Goal: Navigation & Orientation: Find specific page/section

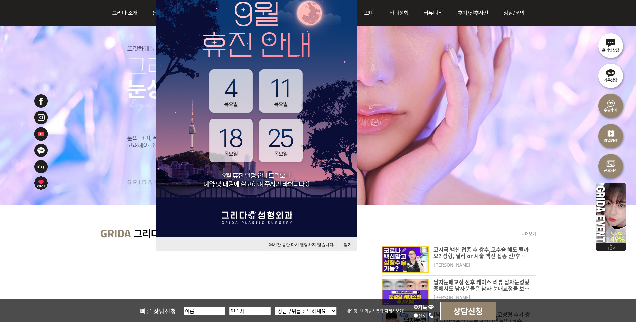
scroll to position [101, 0]
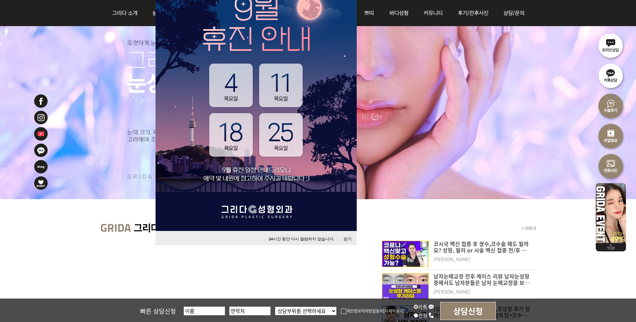
click at [314, 239] on button "24 시간 동안 다시 열람하지 않습니다." at bounding box center [301, 239] width 72 height 9
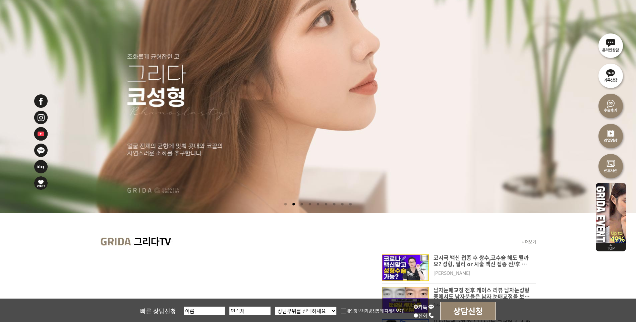
scroll to position [0, 0]
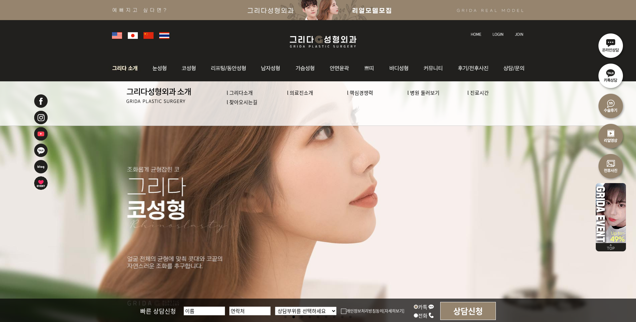
click at [297, 93] on link "l 의료진소개" at bounding box center [300, 92] width 26 height 7
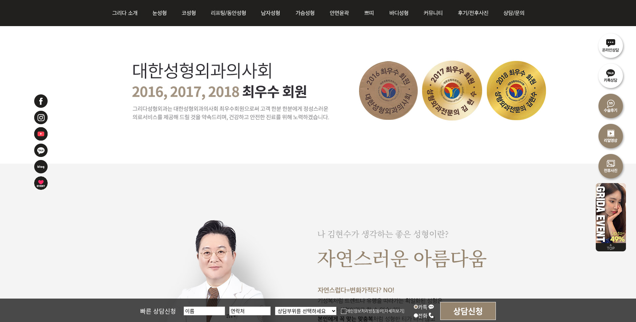
scroll to position [503, 0]
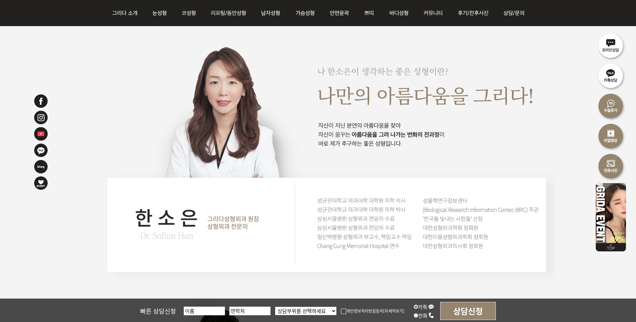
scroll to position [1274, 0]
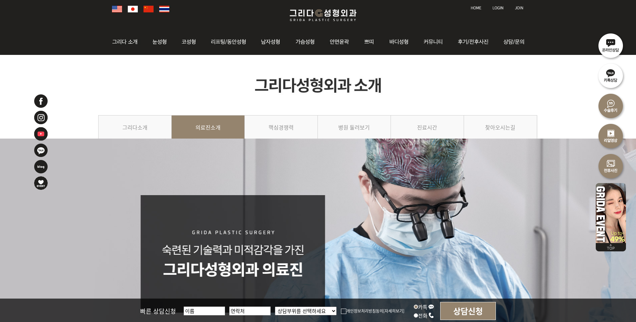
scroll to position [0, 0]
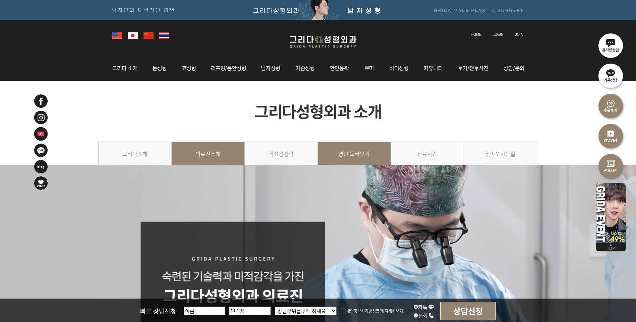
click at [353, 155] on link "병원 둘러보기" at bounding box center [354, 157] width 73 height 31
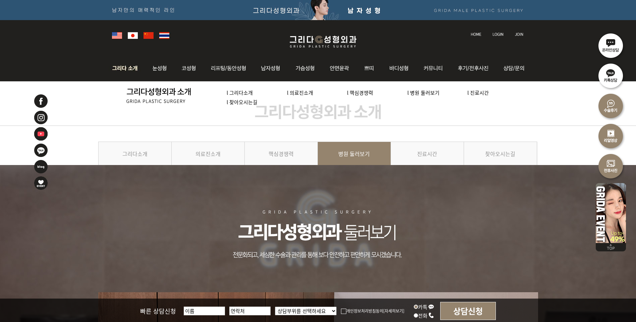
click at [475, 92] on link "l 진료시간" at bounding box center [477, 92] width 21 height 7
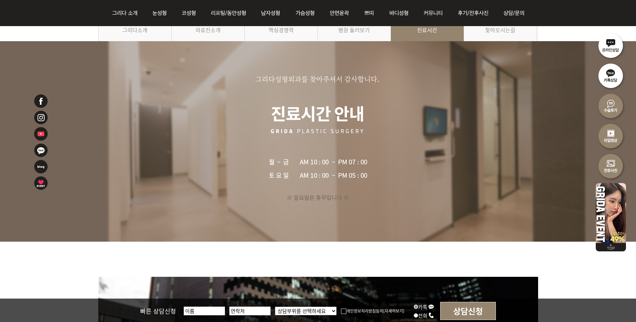
scroll to position [34, 0]
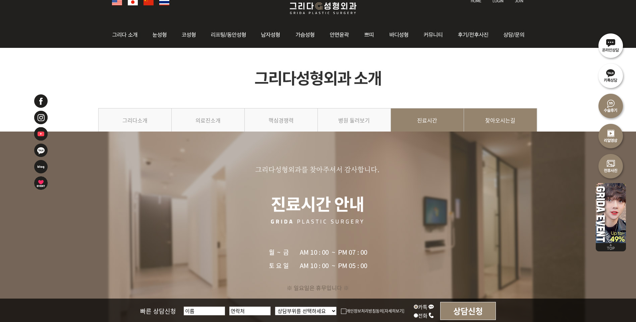
click at [483, 110] on link "찾아오시는길" at bounding box center [500, 123] width 73 height 31
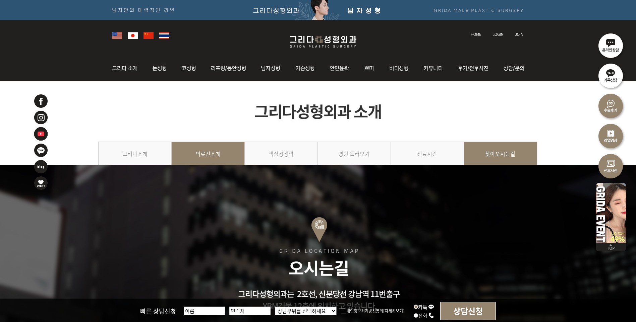
click at [201, 154] on link "의료진소개" at bounding box center [208, 157] width 73 height 31
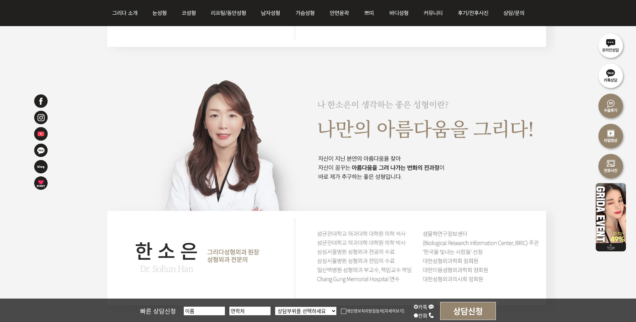
scroll to position [1039, 0]
